Goal: Submit feedback/report problem: Submit feedback/report problem

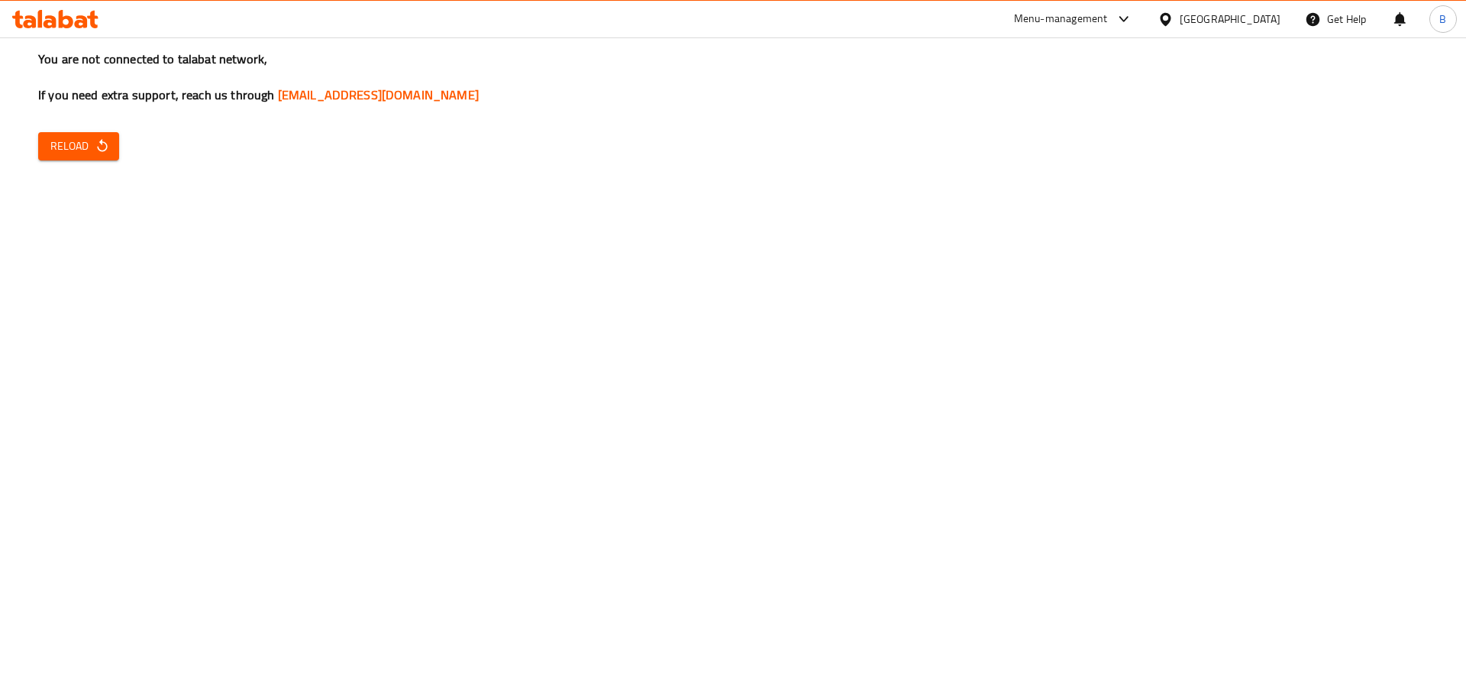
click at [75, 148] on span "Reload" at bounding box center [78, 146] width 57 height 19
click at [69, 150] on span "Reload" at bounding box center [78, 146] width 57 height 19
click at [416, 23] on div "Menu-management Iraq Get Help B" at bounding box center [733, 19] width 1466 height 37
click at [76, 137] on span "Reload" at bounding box center [78, 146] width 57 height 19
click at [593, 55] on h3 "You are not connected to talabat network, If you need extra support, reach us t…" at bounding box center [733, 76] width 1390 height 53
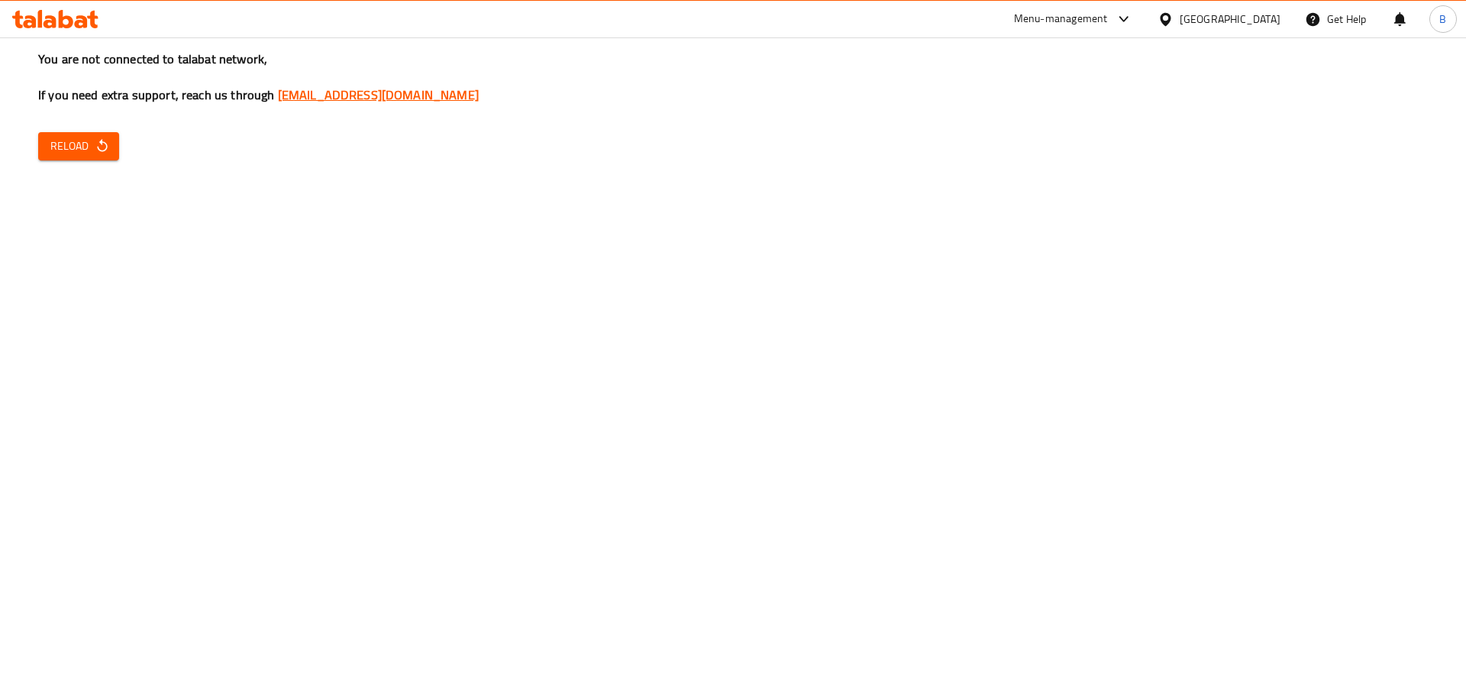
click at [352, 91] on link "[EMAIL_ADDRESS][DOMAIN_NAME]" at bounding box center [378, 94] width 201 height 23
click at [518, 13] on div "Menu-management Iraq Get Help B" at bounding box center [733, 19] width 1466 height 37
drag, startPoint x: 897, startPoint y: 112, endPoint x: 899, endPoint y: 143, distance: 30.6
click at [897, 112] on div "You are not connected to talabat network, If you need extra support, reach us t…" at bounding box center [733, 348] width 1466 height 696
click at [525, 240] on div "You are not connected to talabat network, If you need extra support, reach us t…" at bounding box center [733, 348] width 1466 height 696
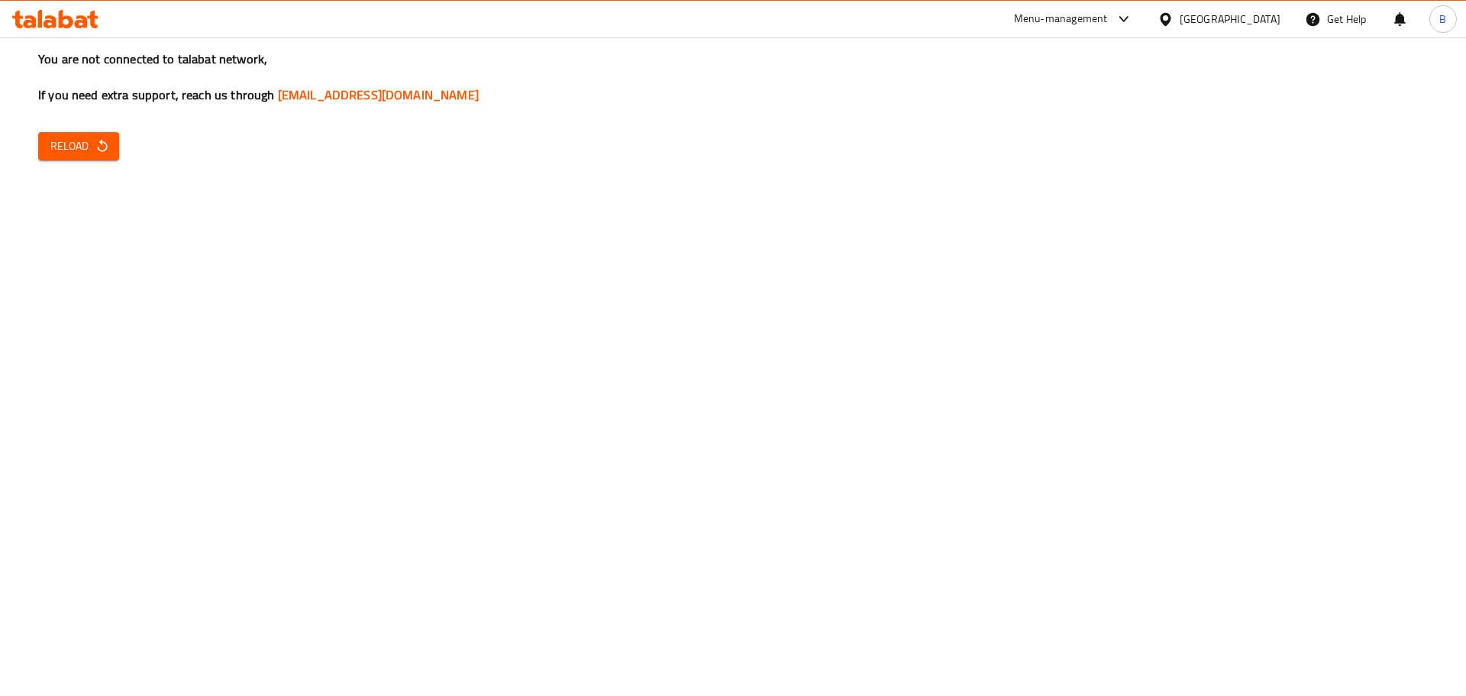
drag, startPoint x: 487, startPoint y: 0, endPoint x: 370, endPoint y: 24, distance: 120.1
click at [370, 24] on div "Menu-management Iraq Get Help B" at bounding box center [733, 19] width 1466 height 37
drag, startPoint x: 0, startPoint y: 0, endPoint x: 1022, endPoint y: 165, distance: 1034.9
click at [1022, 165] on div "You are not connected to talabat network, If you need extra support, reach us t…" at bounding box center [733, 348] width 1466 height 696
click at [1022, 166] on div "You are not connected to talabat network, If you need extra support, reach us t…" at bounding box center [733, 348] width 1466 height 696
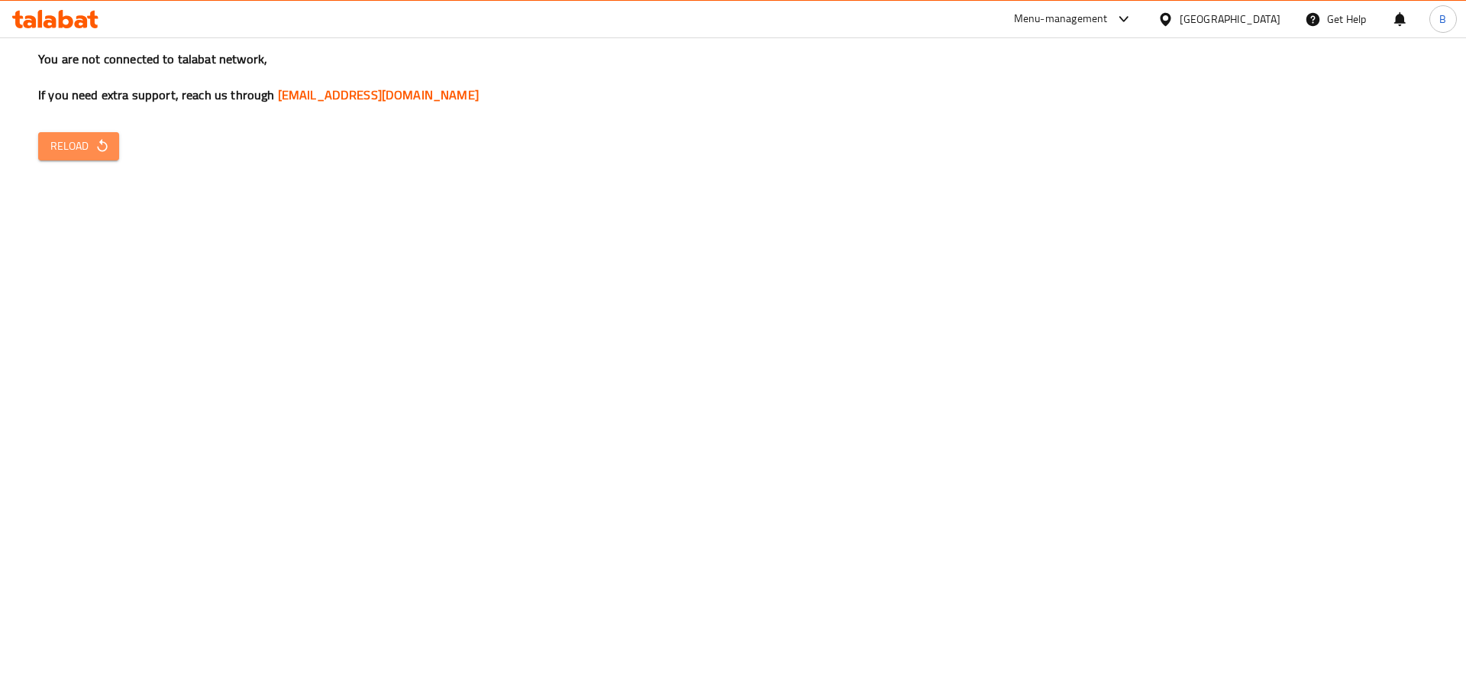
drag, startPoint x: 1022, startPoint y: 166, endPoint x: 102, endPoint y: 143, distance: 920.4
click at [102, 143] on icon "button" at bounding box center [102, 145] width 10 height 13
click at [90, 144] on span "Reload" at bounding box center [78, 146] width 57 height 19
click at [210, 232] on div "You are not connected to talabat network, If you need extra support, reach us t…" at bounding box center [733, 348] width 1466 height 696
click at [73, 22] on icon at bounding box center [55, 19] width 86 height 18
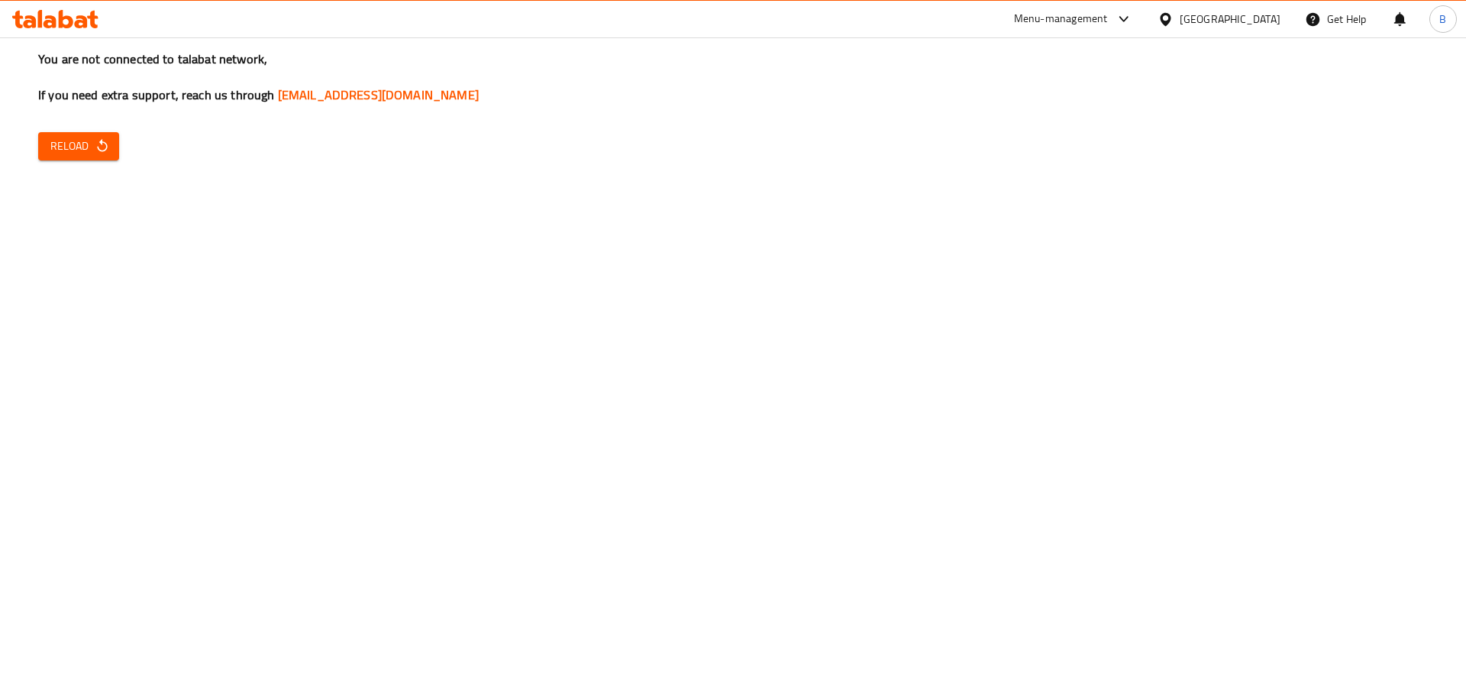
click at [83, 147] on span "Reload" at bounding box center [78, 146] width 57 height 19
click at [221, 24] on div "Menu-management Iraq Get Help B" at bounding box center [733, 19] width 1466 height 37
click at [71, 150] on span "Reload" at bounding box center [78, 146] width 57 height 19
click at [706, 147] on div "You are not connected to talabat network, If you need extra support, reach us t…" at bounding box center [733, 348] width 1466 height 696
click at [63, 145] on span "Reload" at bounding box center [78, 146] width 57 height 19
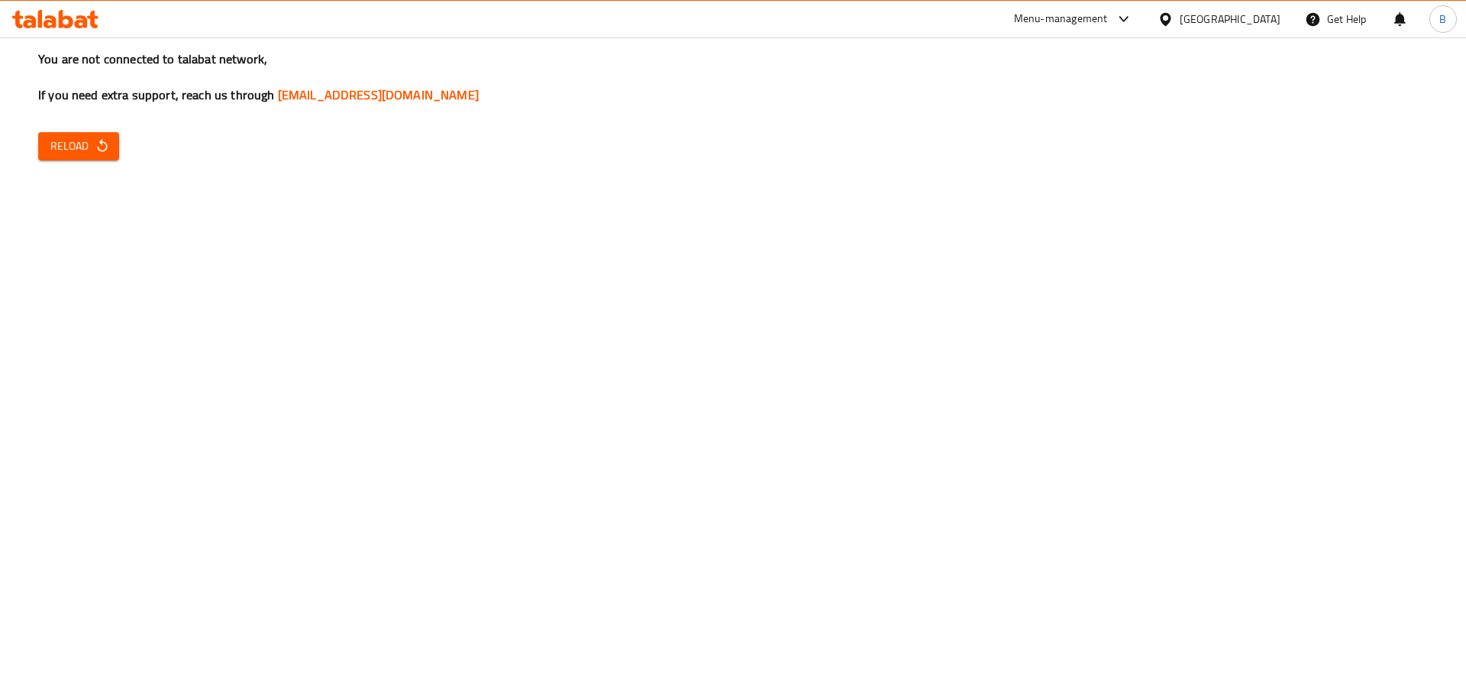
click at [364, 160] on div "You are not connected to talabat network, If you need extra support, reach us t…" at bounding box center [733, 348] width 1466 height 696
click at [367, 157] on div "You are not connected to talabat network, If you need extra support, reach us t…" at bounding box center [733, 348] width 1466 height 696
